Goal: Task Accomplishment & Management: Use online tool/utility

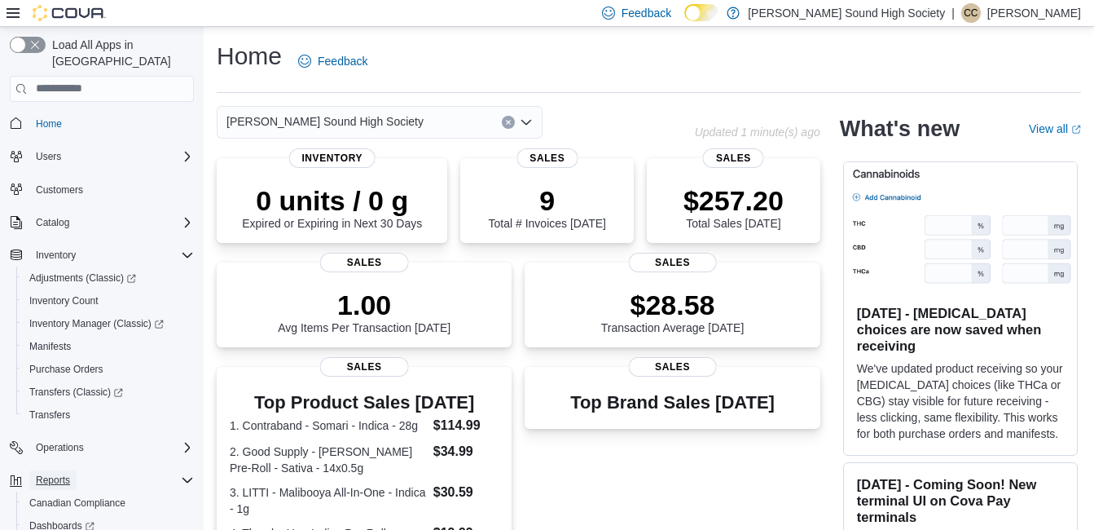
click at [48, 473] on span "Reports" at bounding box center [53, 479] width 34 height 13
click at [59, 473] on span "Reports" at bounding box center [53, 479] width 34 height 13
click at [57, 473] on span "Reports" at bounding box center [53, 479] width 34 height 13
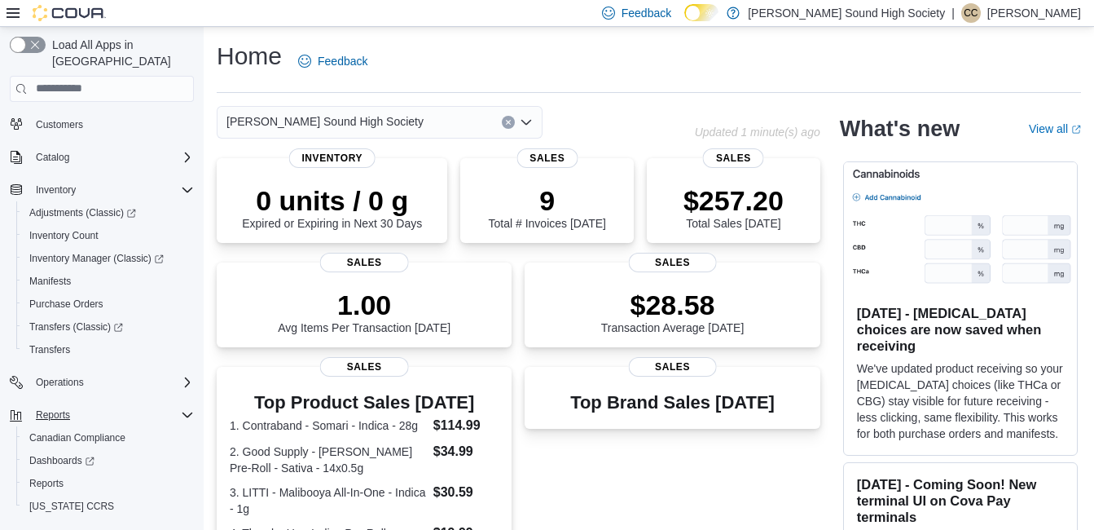
scroll to position [82, 0]
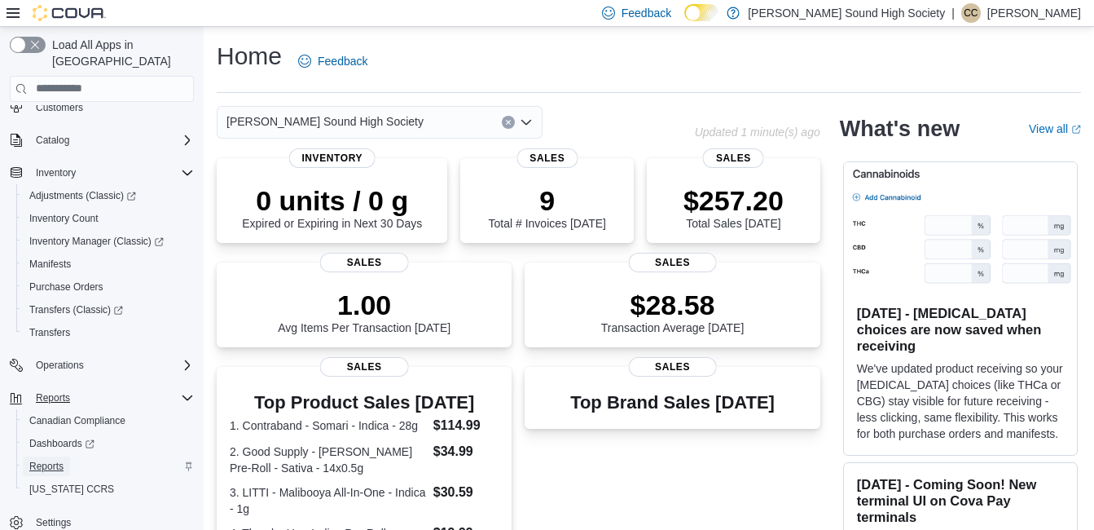
click at [51, 459] on span "Reports" at bounding box center [46, 465] width 34 height 13
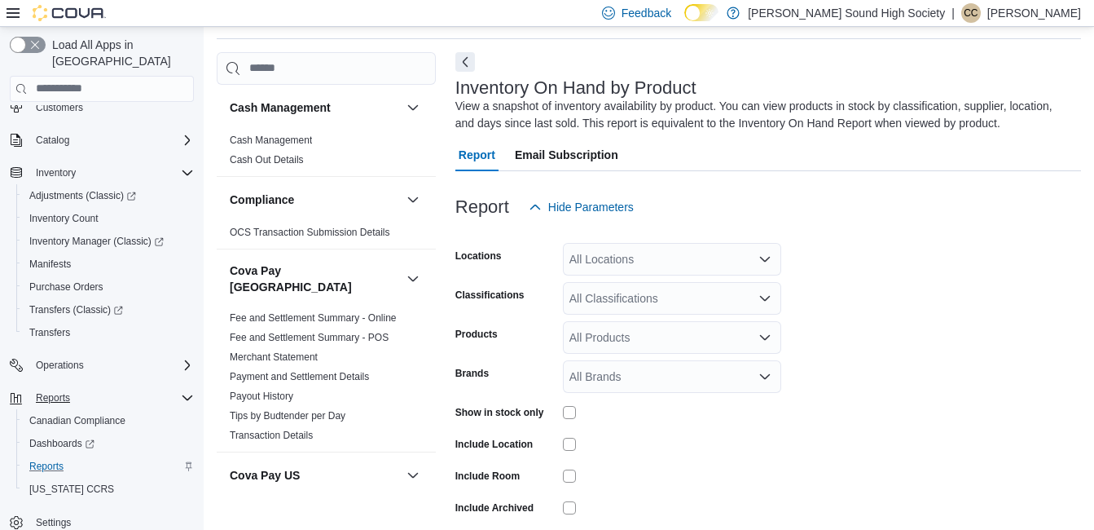
scroll to position [55, 0]
click at [606, 249] on div "All Locations" at bounding box center [672, 258] width 218 height 33
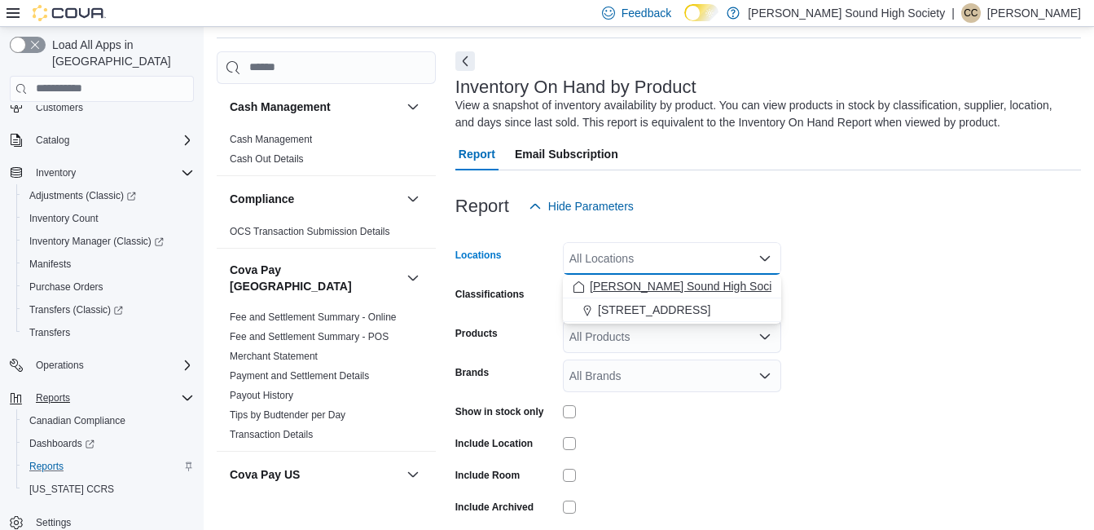
click at [616, 283] on span "Owen Sound High Society" at bounding box center [688, 286] width 197 height 16
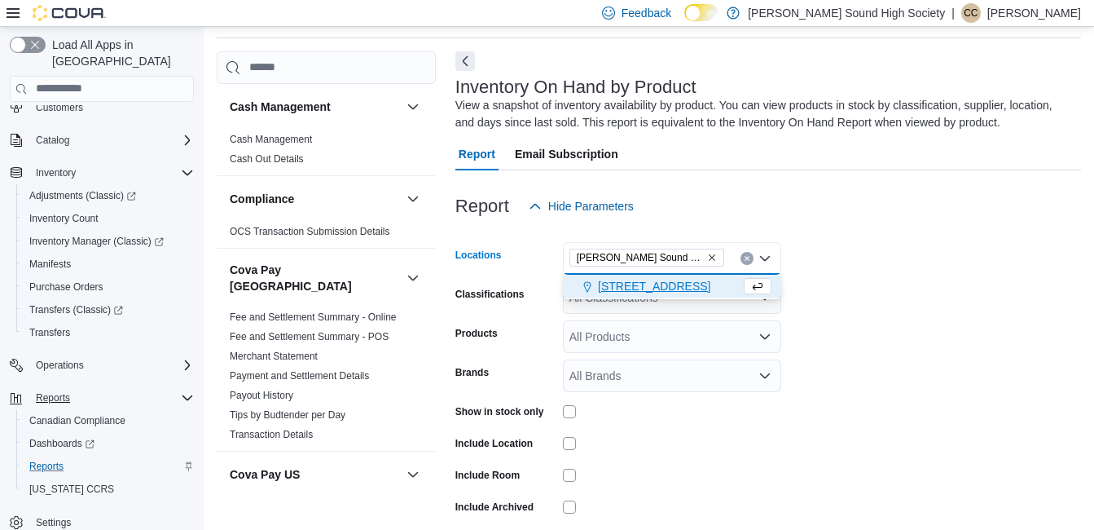
click at [616, 283] on span "910 2nd Avenue East" at bounding box center [654, 286] width 112 height 16
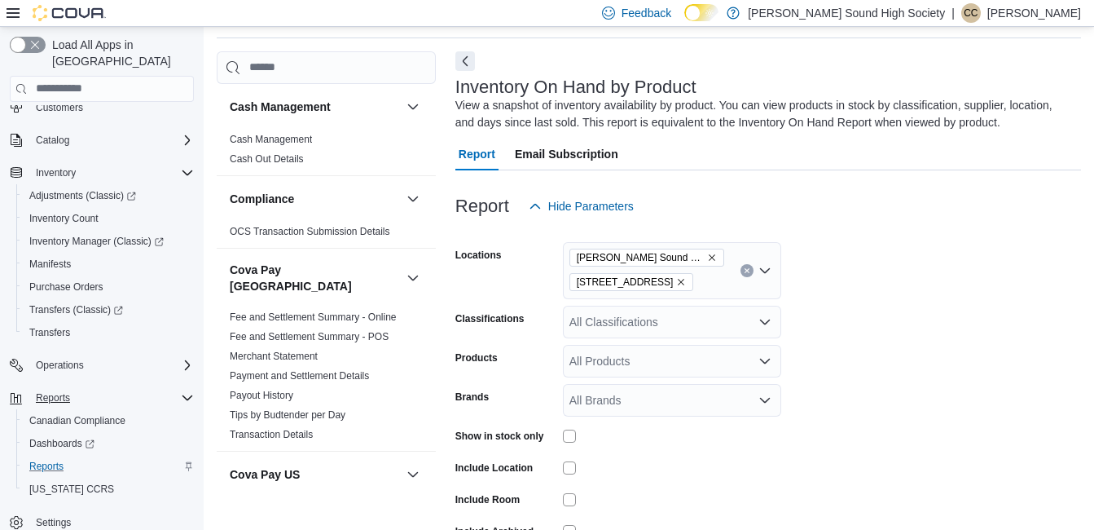
click at [868, 355] on form "Locations Owen Sound High Society 910 2nd Avenue East Classifications All Class…" at bounding box center [768, 405] width 626 height 367
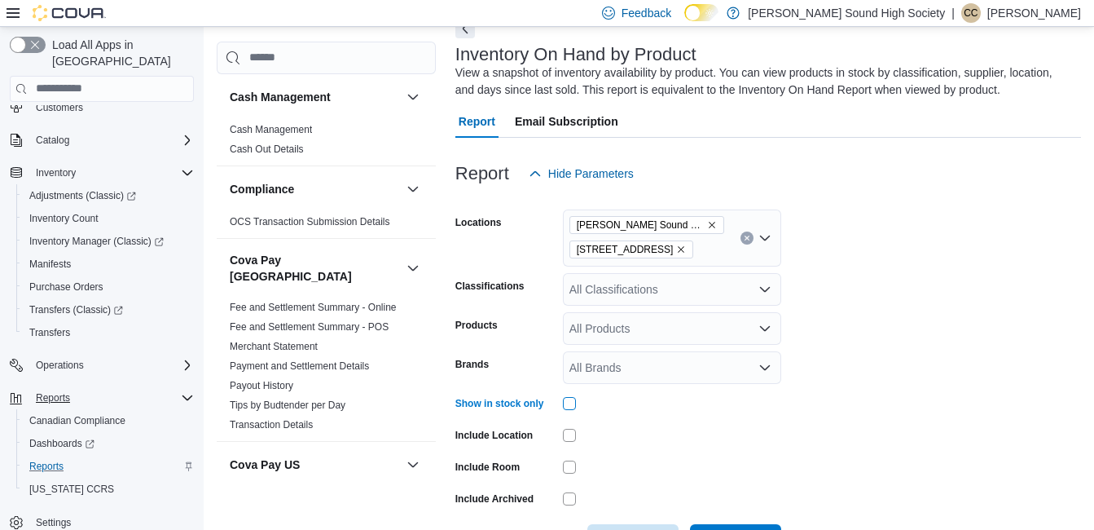
scroll to position [147, 0]
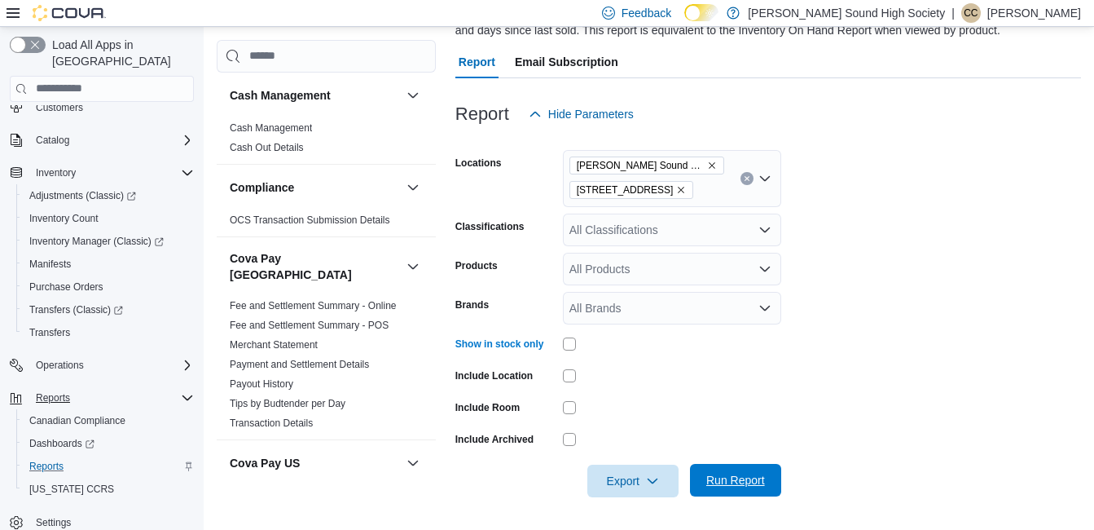
click at [728, 485] on span "Run Report" at bounding box center [735, 480] width 59 height 16
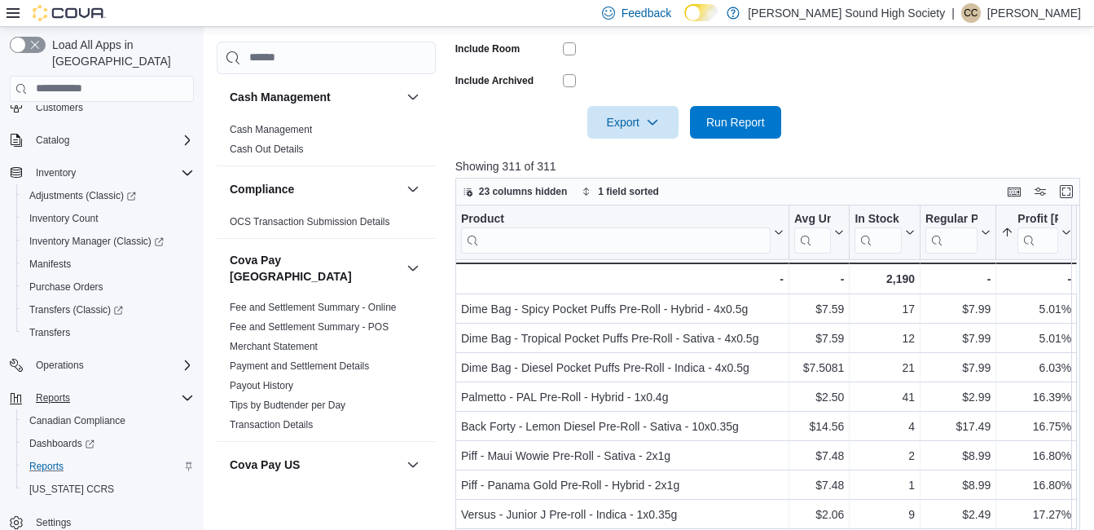
scroll to position [538, 0]
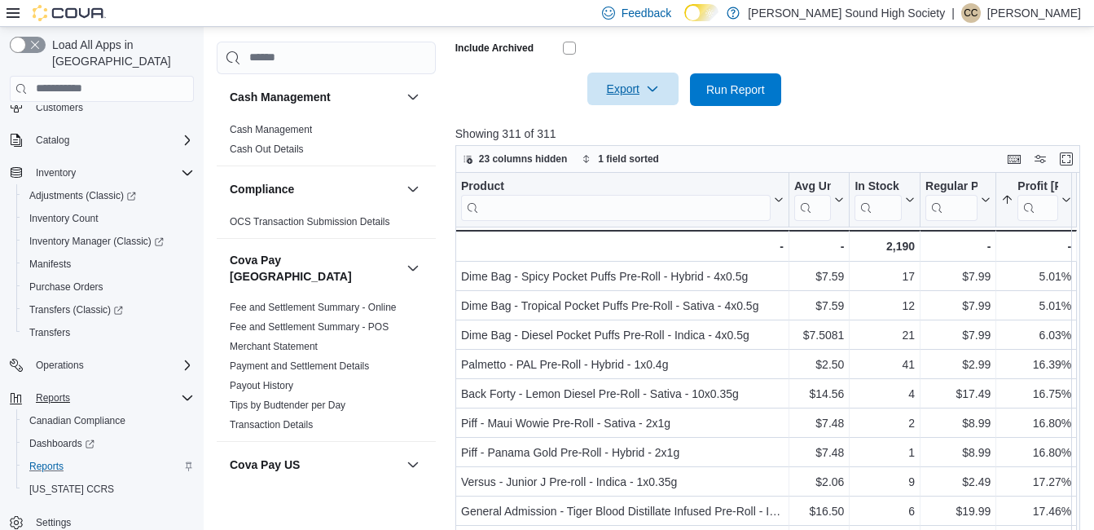
click at [642, 90] on span "Export" at bounding box center [633, 89] width 72 height 33
click at [631, 116] on span "Export to Excel" at bounding box center [635, 122] width 73 height 13
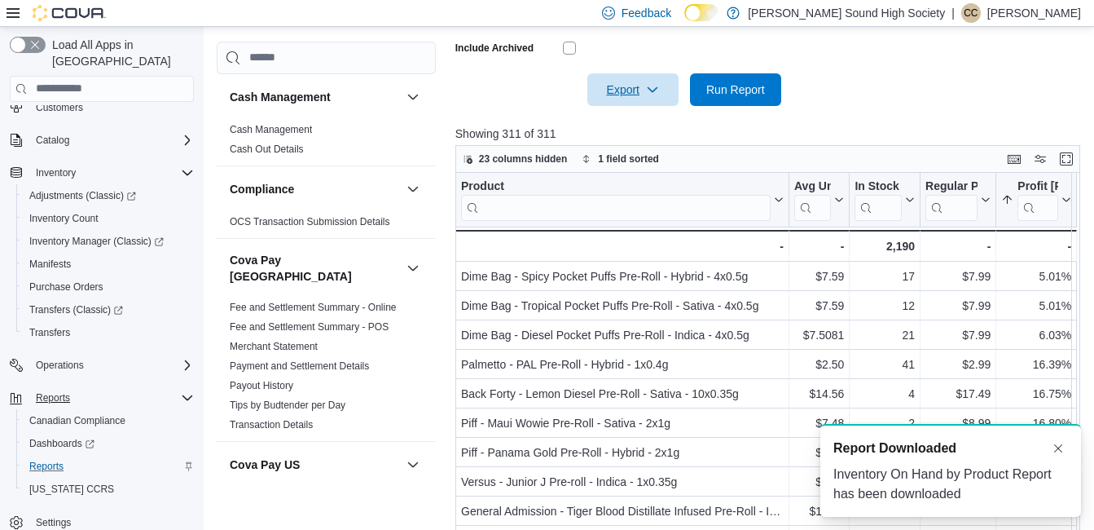
scroll to position [0, 0]
